Goal: Find specific page/section: Find specific page/section

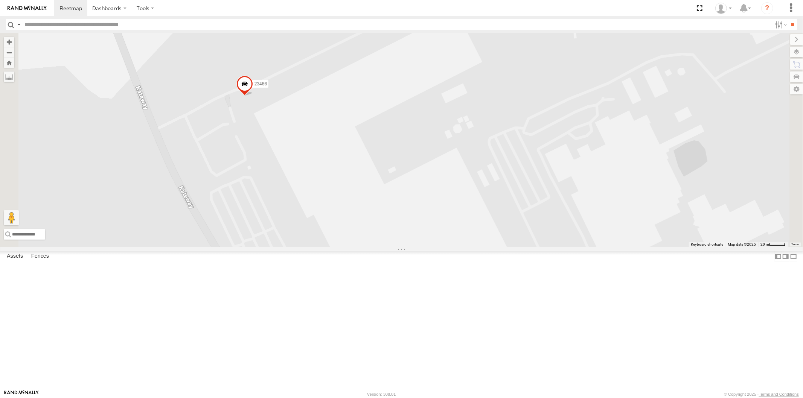
drag, startPoint x: 511, startPoint y: 127, endPoint x: 498, endPoint y: 164, distance: 39.9
click at [498, 164] on div "23207 NEW 23207xx 23460 23480 23460 NEW 23467 4G 23335 4G/Active 23461 4G 23466…" at bounding box center [401, 140] width 803 height 214
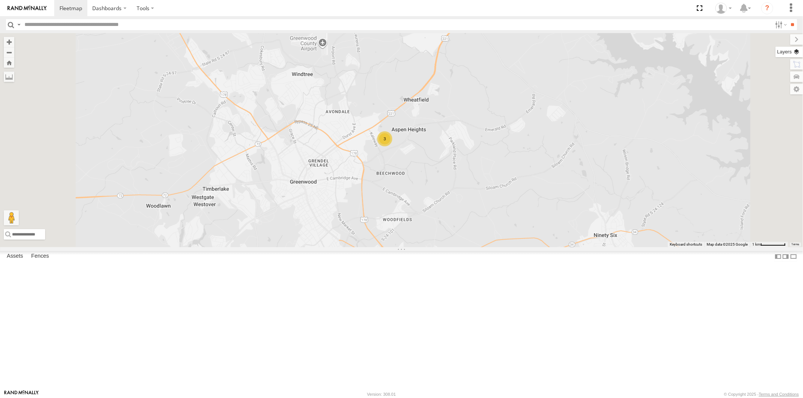
click at [791, 55] on label at bounding box center [789, 52] width 27 height 11
click at [0, 0] on span "Basemaps" at bounding box center [0, 0] width 0 height 0
click at [0, 0] on span "Satellite + Roadmap" at bounding box center [0, 0] width 0 height 0
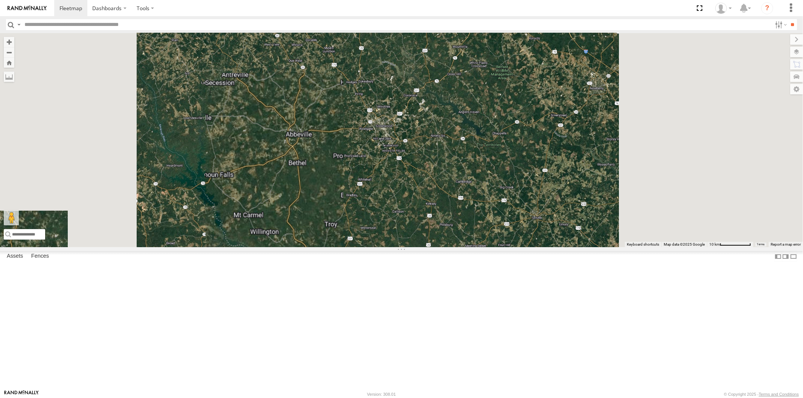
drag, startPoint x: 403, startPoint y: 168, endPoint x: 421, endPoint y: 166, distance: 17.4
click at [413, 169] on div at bounding box center [401, 140] width 803 height 214
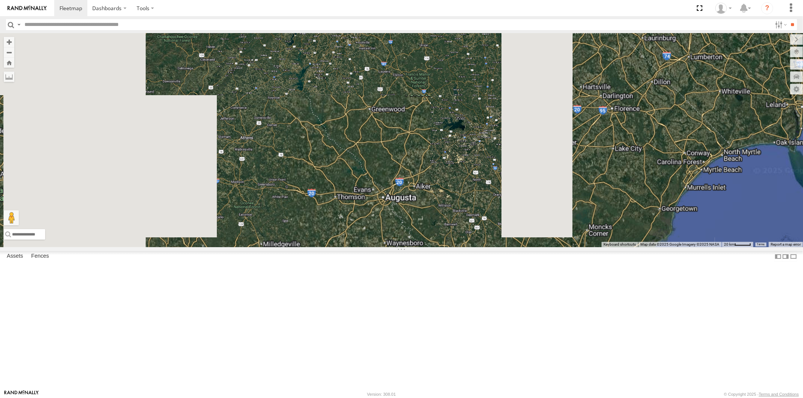
drag, startPoint x: 398, startPoint y: 192, endPoint x: 457, endPoint y: 186, distance: 59.5
click at [434, 193] on div at bounding box center [401, 140] width 803 height 214
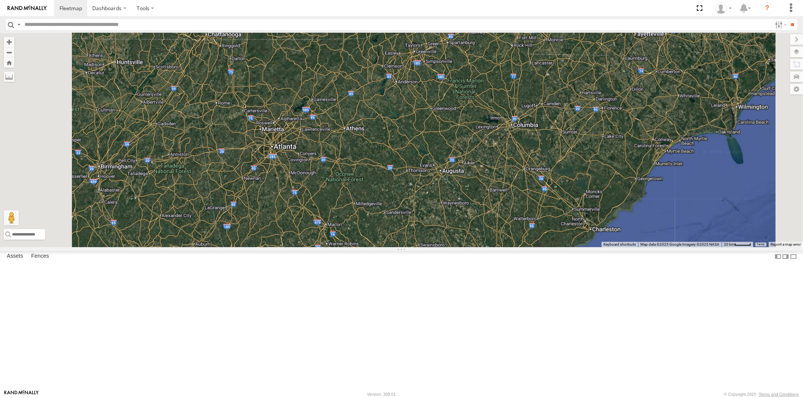
drag, startPoint x: 403, startPoint y: 174, endPoint x: 442, endPoint y: 176, distance: 39.2
click at [435, 177] on div at bounding box center [401, 140] width 803 height 214
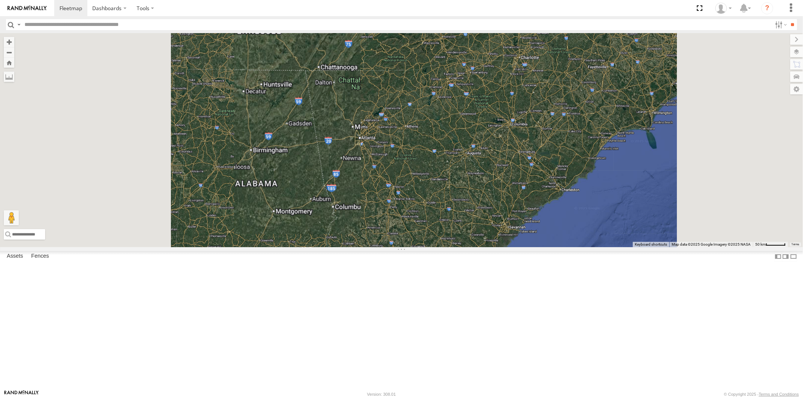
drag, startPoint x: 415, startPoint y: 176, endPoint x: 481, endPoint y: 178, distance: 66.7
click at [458, 178] on div at bounding box center [401, 140] width 803 height 214
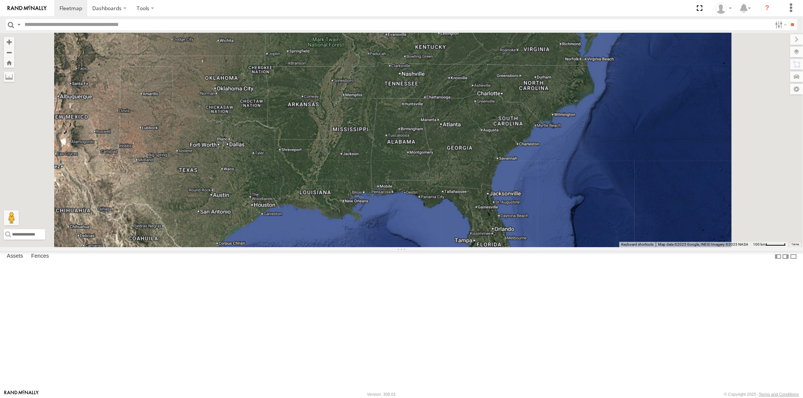
drag, startPoint x: 460, startPoint y: 180, endPoint x: 540, endPoint y: 195, distance: 81.6
click at [566, 200] on div at bounding box center [401, 140] width 803 height 214
